Goal: Task Accomplishment & Management: Manage account settings

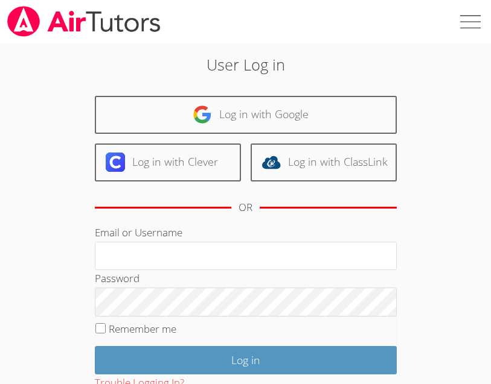
click at [317, 261] on input "Email or Username" at bounding box center [246, 256] width 302 height 29
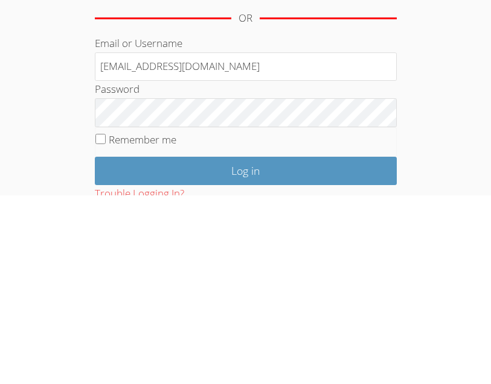
type input "[EMAIL_ADDRESS][DOMAIN_NAME]"
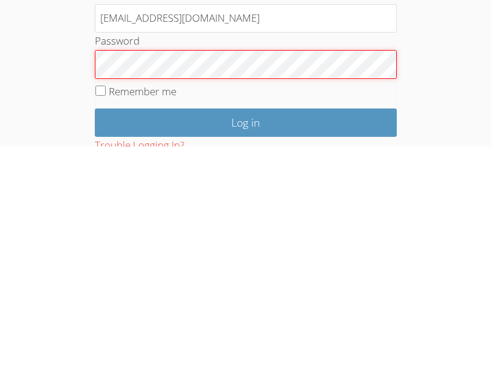
click at [245, 346] on input "Log in" at bounding box center [246, 360] width 302 height 28
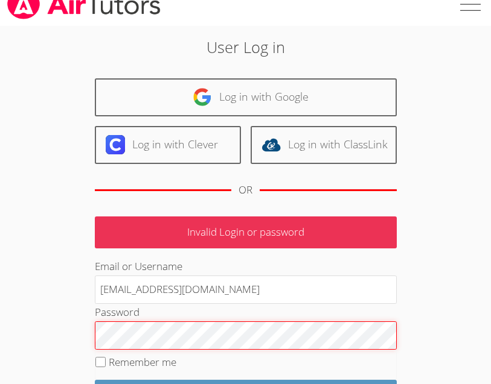
scroll to position [84, 0]
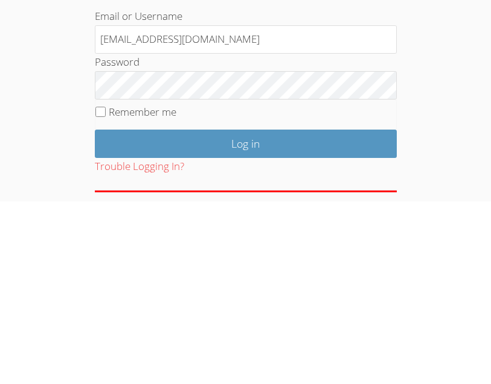
click at [445, 99] on div "User Log in Log in with Google Log in with Clever Log in with ClassLink OR Inva…" at bounding box center [245, 189] width 491 height 460
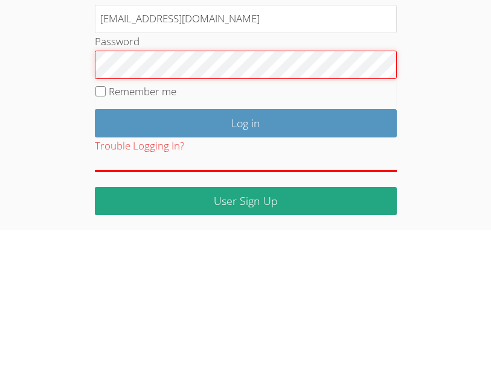
click at [245, 263] on input "Log in" at bounding box center [246, 277] width 302 height 28
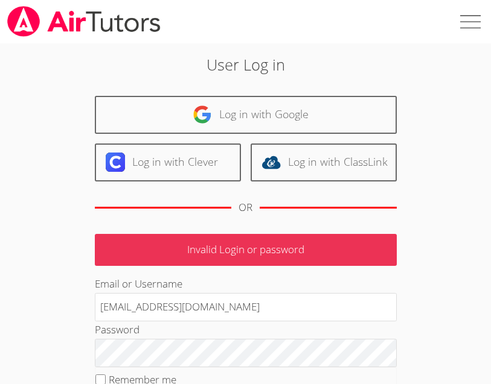
scroll to position [39, 0]
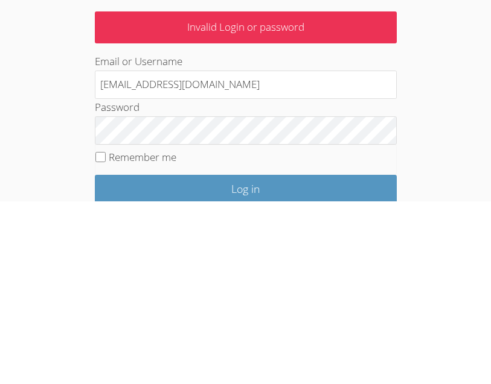
click at [434, 83] on div "User Log in Log in with Google Log in with Clever Log in with ClassLink OR Inva…" at bounding box center [245, 234] width 491 height 460
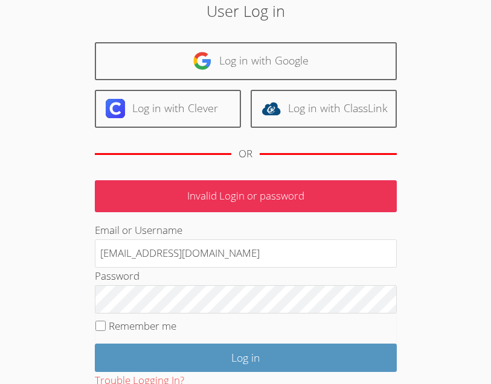
scroll to position [0, 0]
